Goal: Task Accomplishment & Management: Use online tool/utility

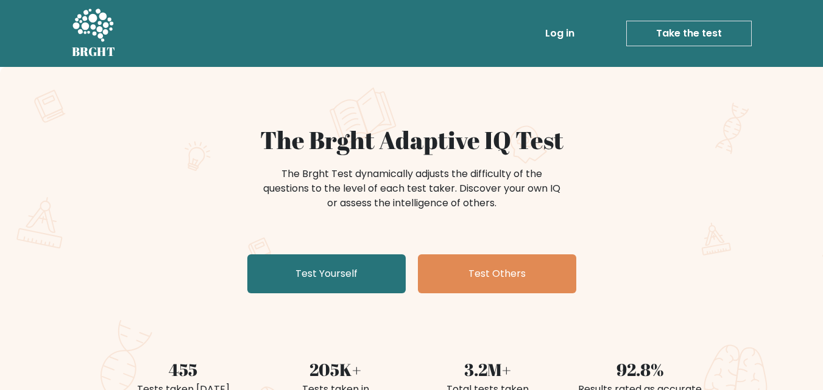
scroll to position [183, 0]
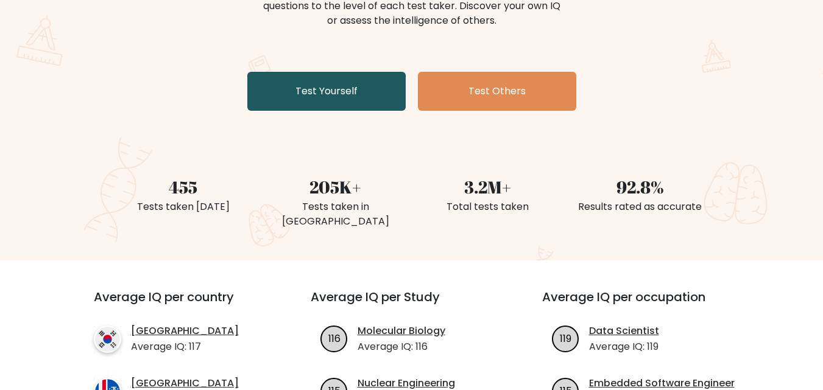
click at [382, 104] on link "Test Yourself" at bounding box center [326, 91] width 158 height 39
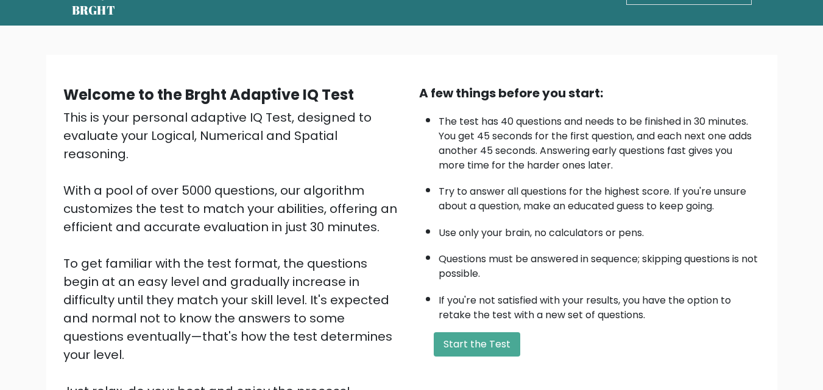
scroll to position [122, 0]
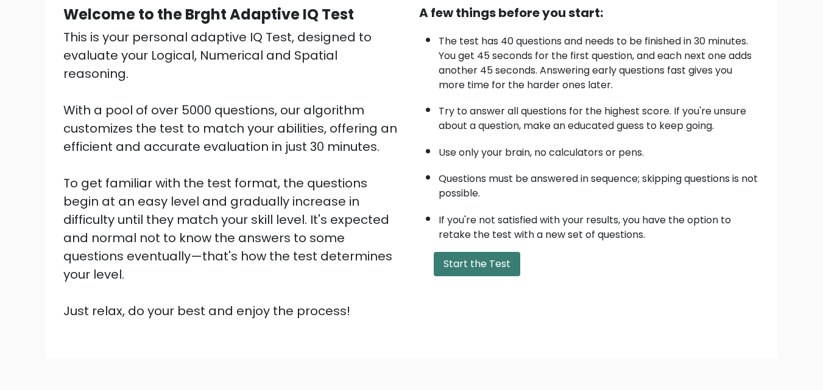
click at [484, 270] on button "Start the Test" at bounding box center [477, 264] width 86 height 24
